Goal: Check status

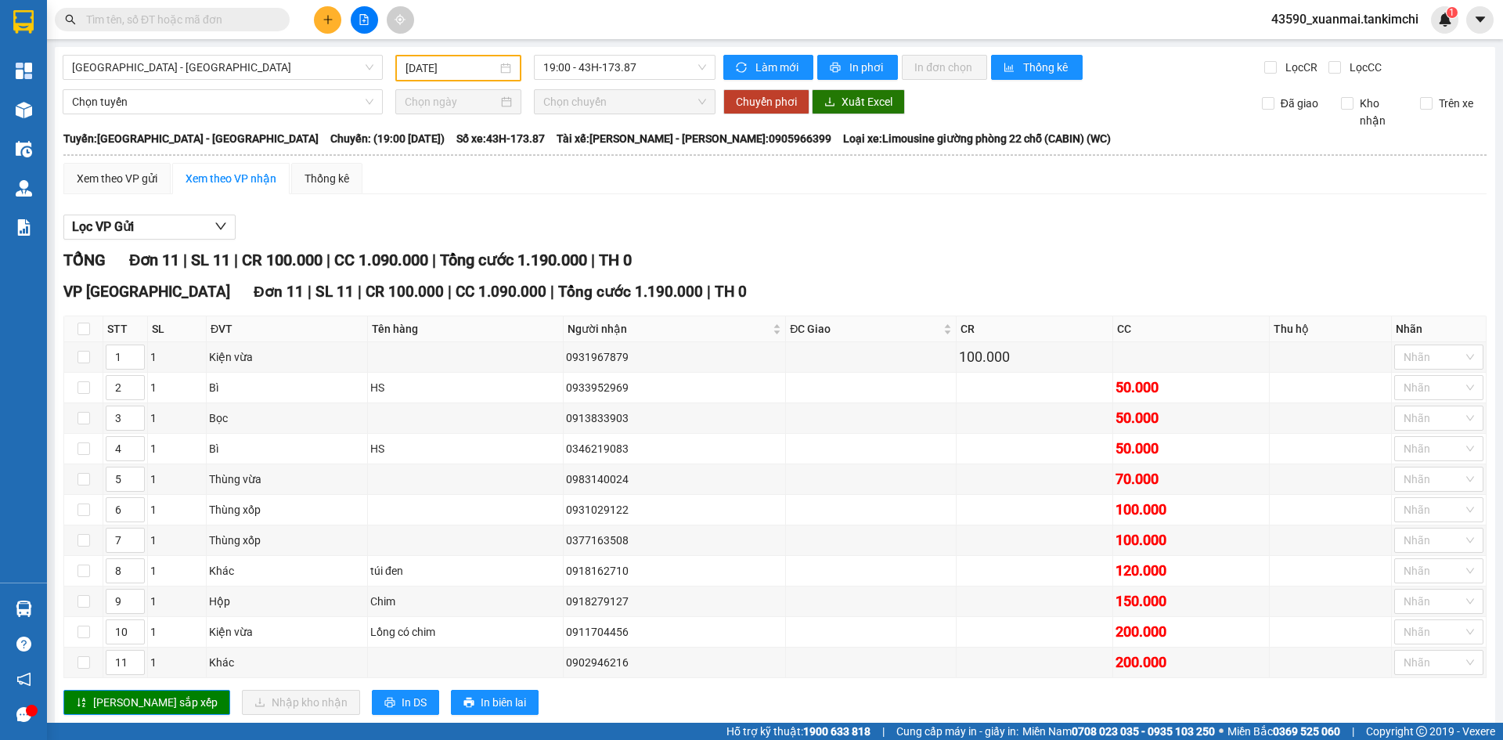
click at [188, 20] on input "text" at bounding box center [178, 19] width 185 height 17
click at [194, 21] on input "text" at bounding box center [178, 19] width 185 height 17
paste input "0971807186"
type input "0971807186"
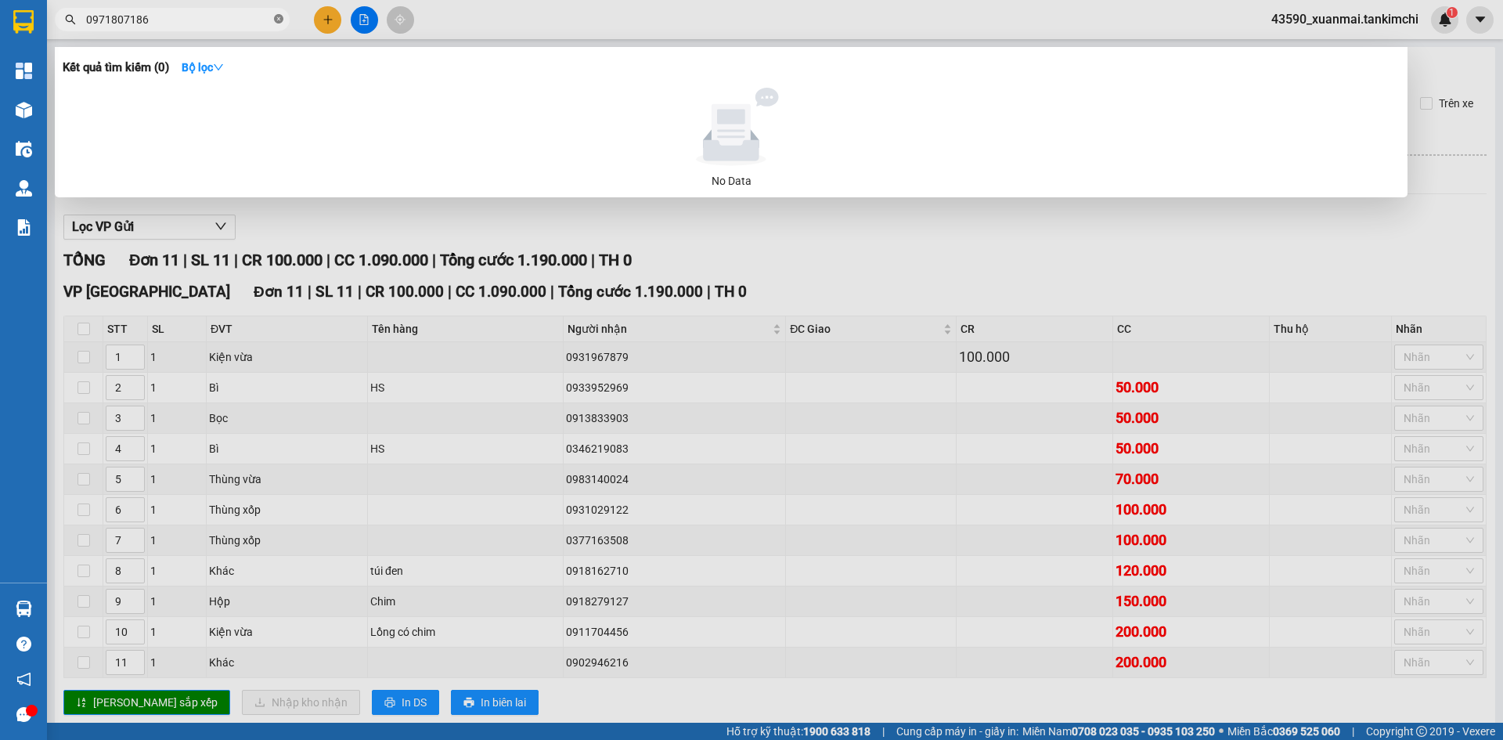
click at [281, 20] on icon "close-circle" at bounding box center [278, 18] width 9 height 9
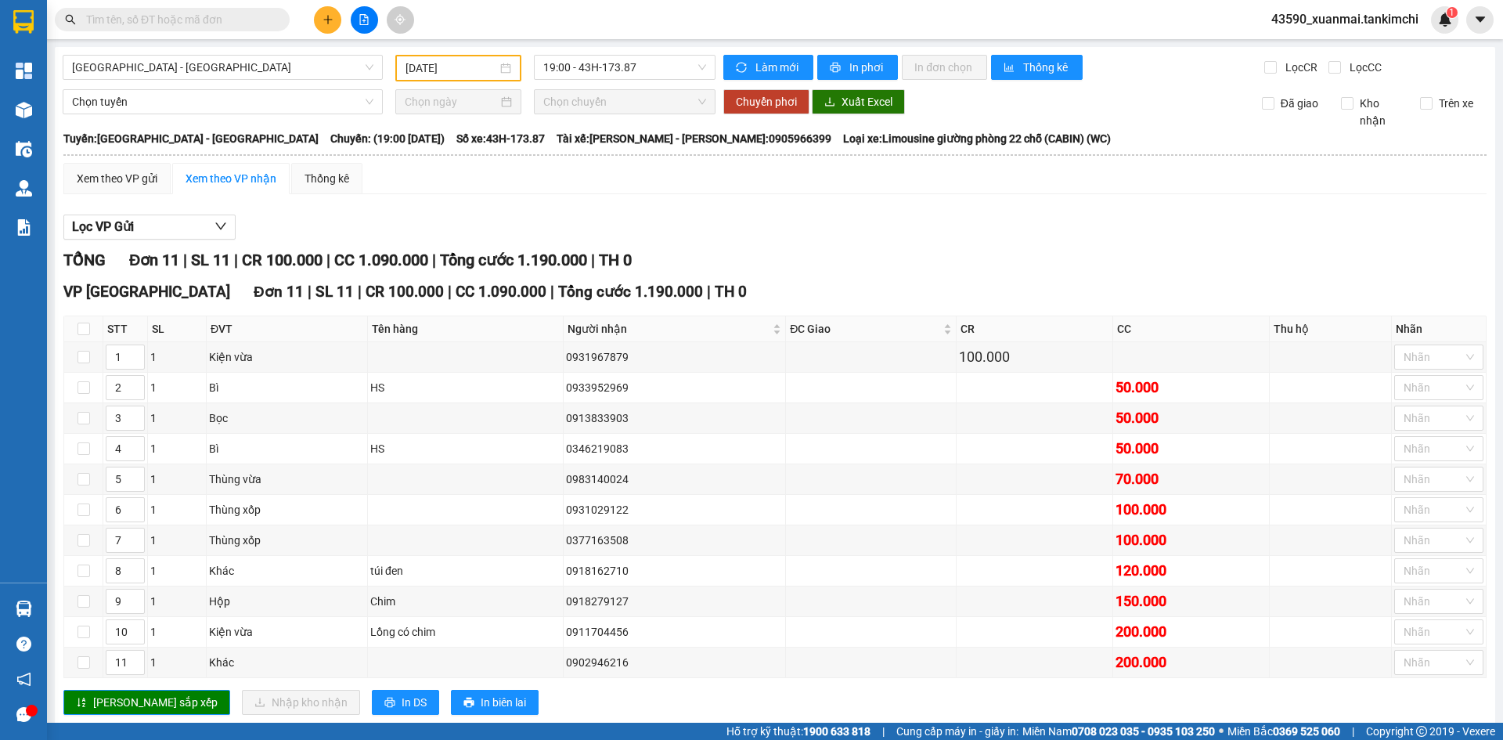
click at [229, 23] on input "text" at bounding box center [178, 19] width 185 height 17
paste input "0973517333"
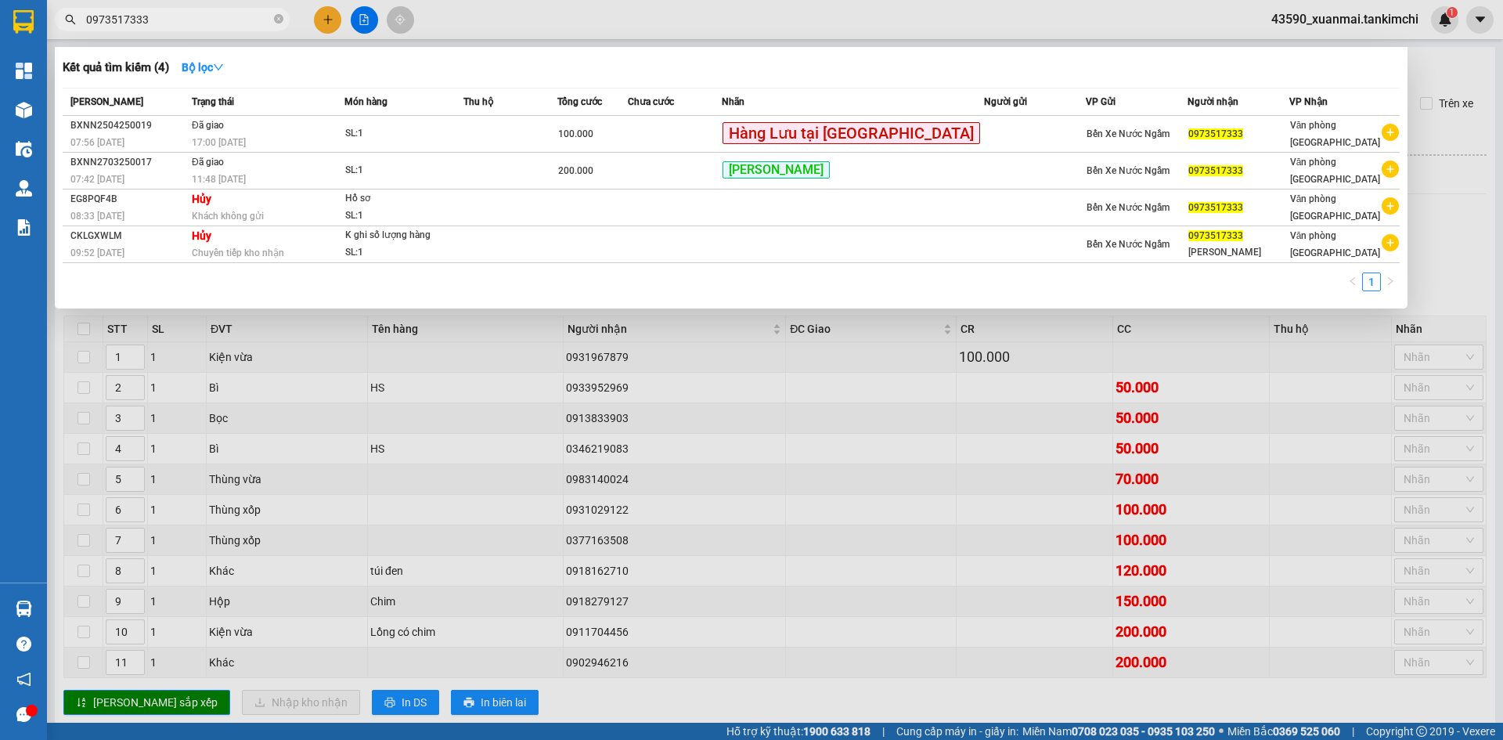
type input "0973517333"
click at [1370, 292] on div "1" at bounding box center [731, 286] width 1337 height 28
click at [1374, 280] on link "1" at bounding box center [1371, 281] width 17 height 17
drag, startPoint x: 188, startPoint y: 20, endPoint x: 63, endPoint y: 20, distance: 125.3
click at [63, 20] on span "0973517333" at bounding box center [172, 19] width 235 height 23
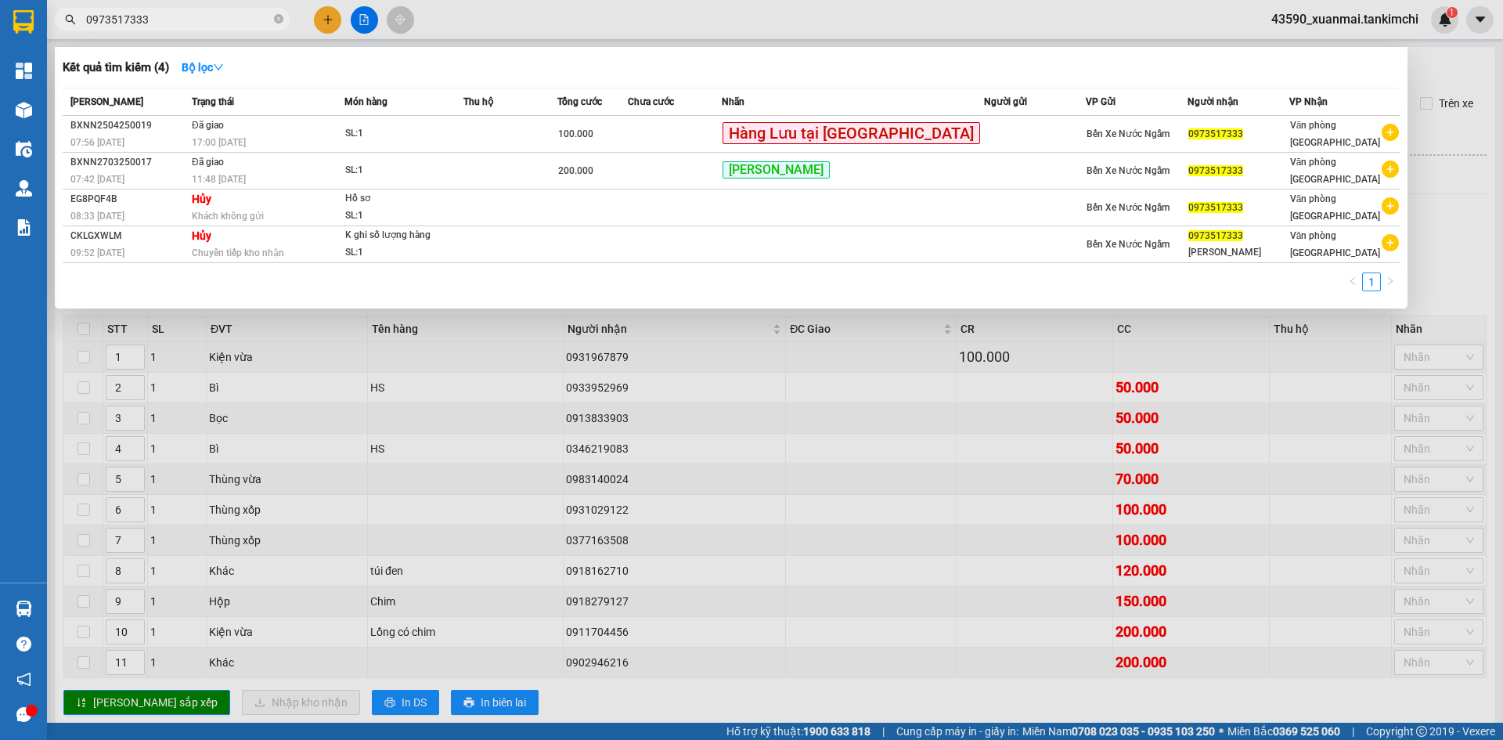
paste input "84131788"
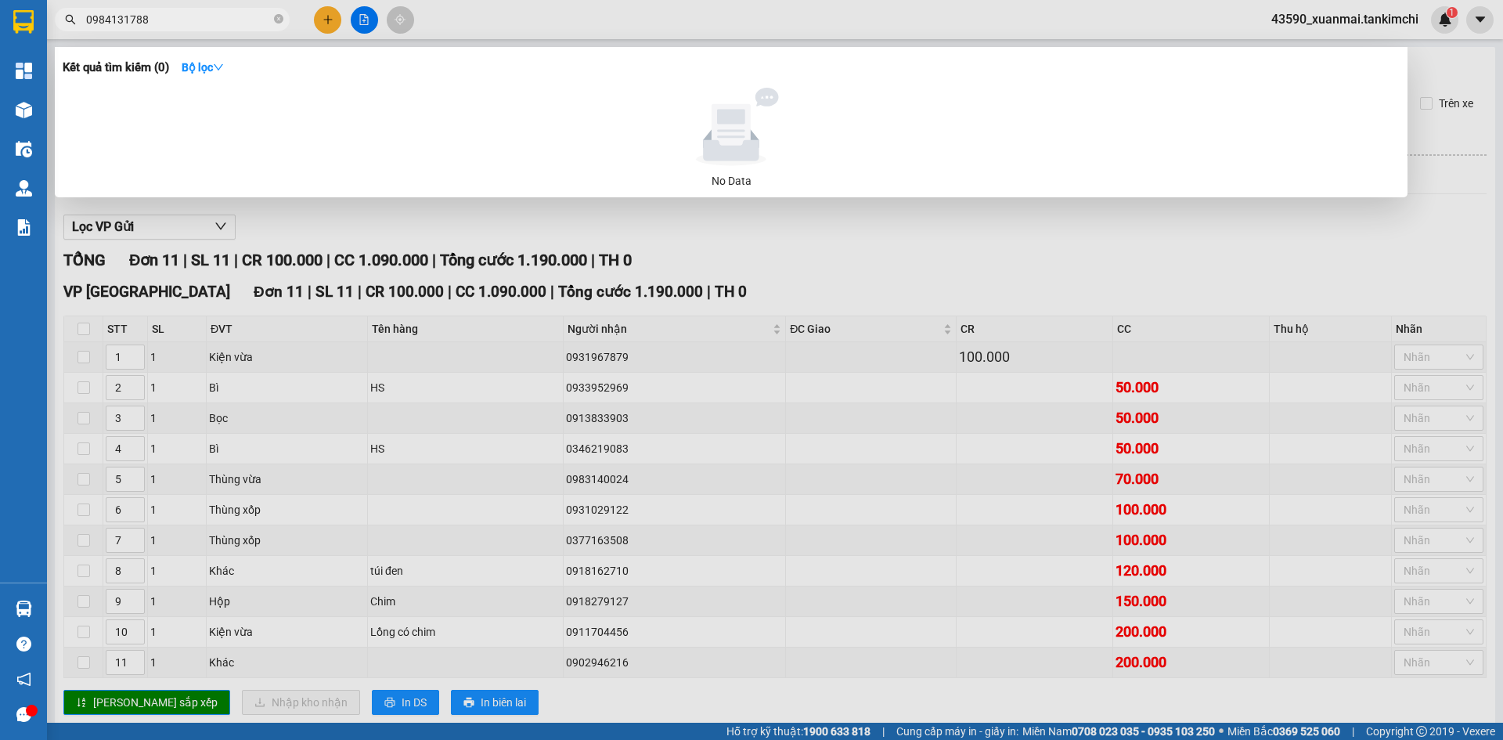
type input "0984131788"
